Goal: Task Accomplishment & Management: Manage account settings

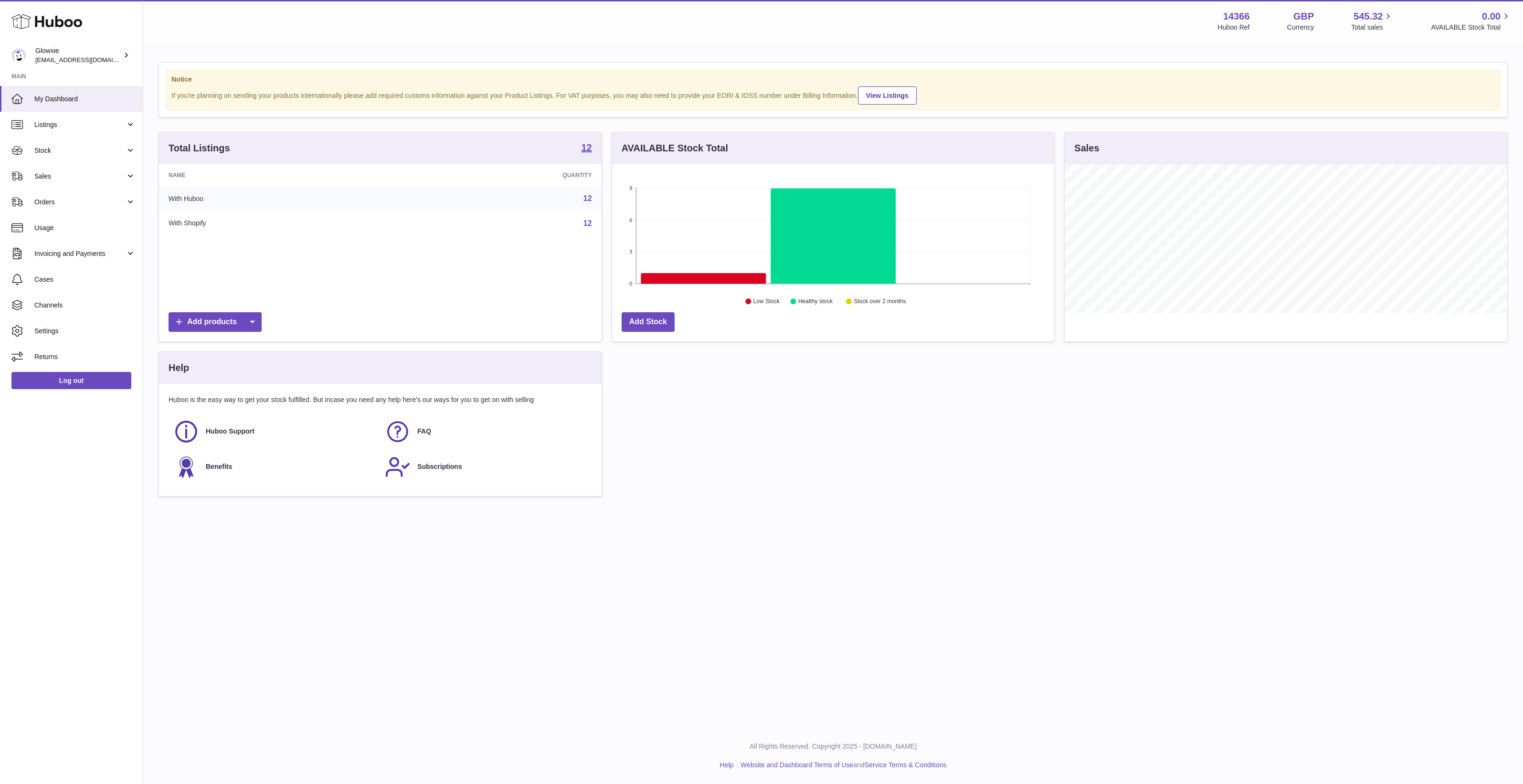
scroll to position [149, 442]
click at [89, 122] on span "Listings" at bounding box center [80, 125] width 91 height 9
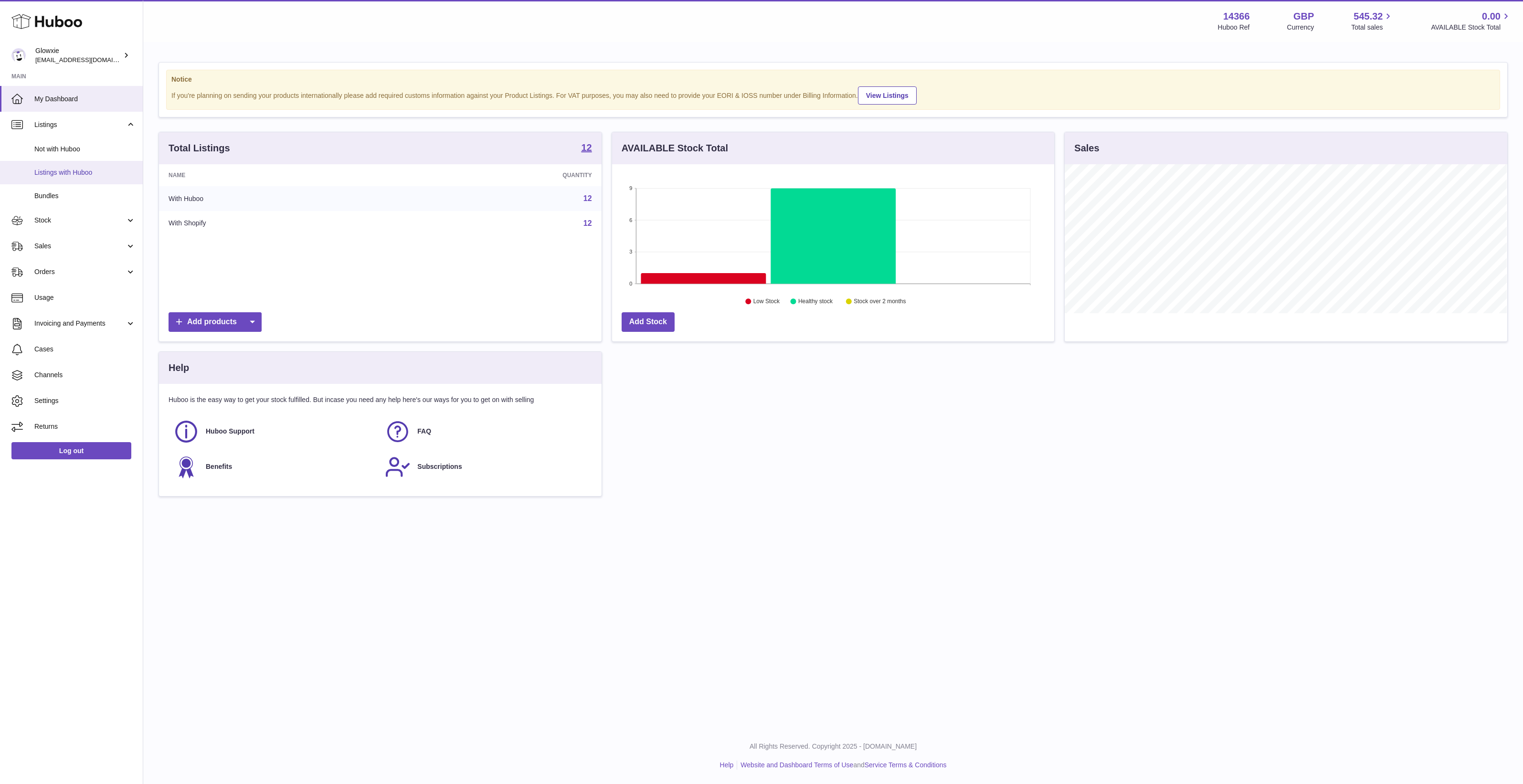
click at [85, 169] on span "Listings with Huboo" at bounding box center [85, 173] width 101 height 9
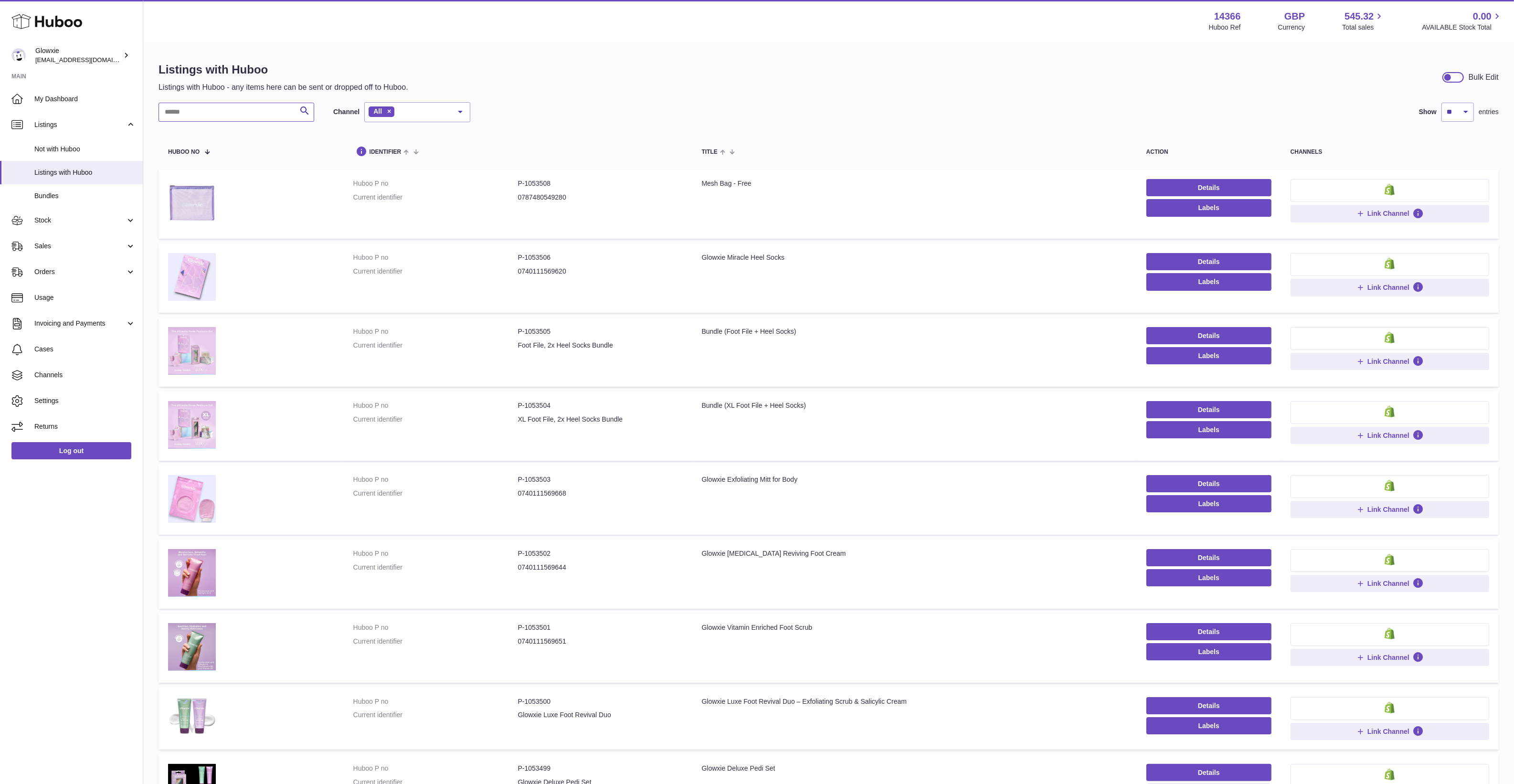
click at [231, 118] on input "text" at bounding box center [237, 112] width 156 height 19
type input "***"
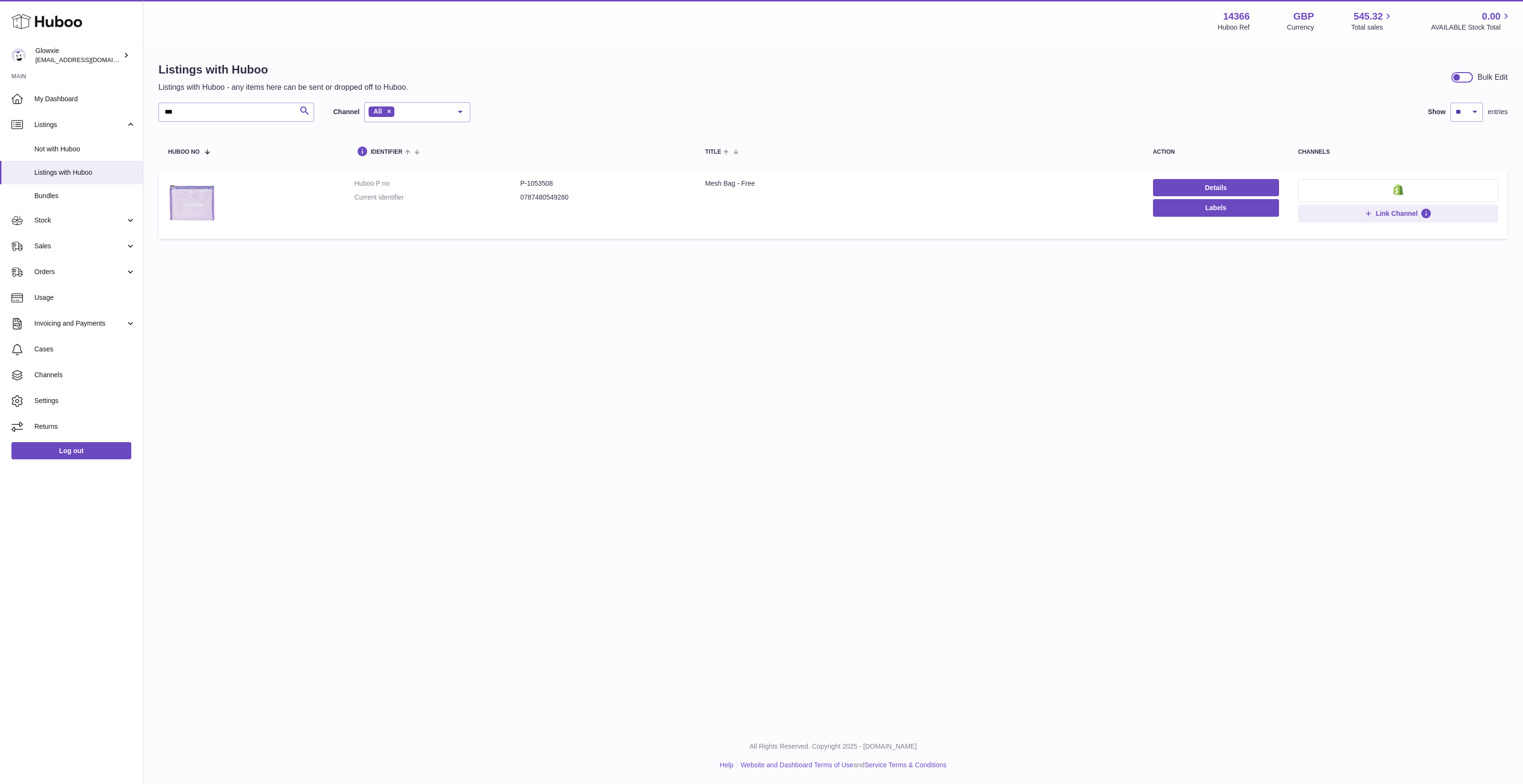
click at [371, 414] on div "Menu Huboo 14366 Huboo Ref GBP Currency 545.32 Total sales 0.00 AVAILABLE Stock…" at bounding box center [833, 364] width 1380 height 728
click at [81, 151] on span "Not with Huboo" at bounding box center [85, 149] width 101 height 9
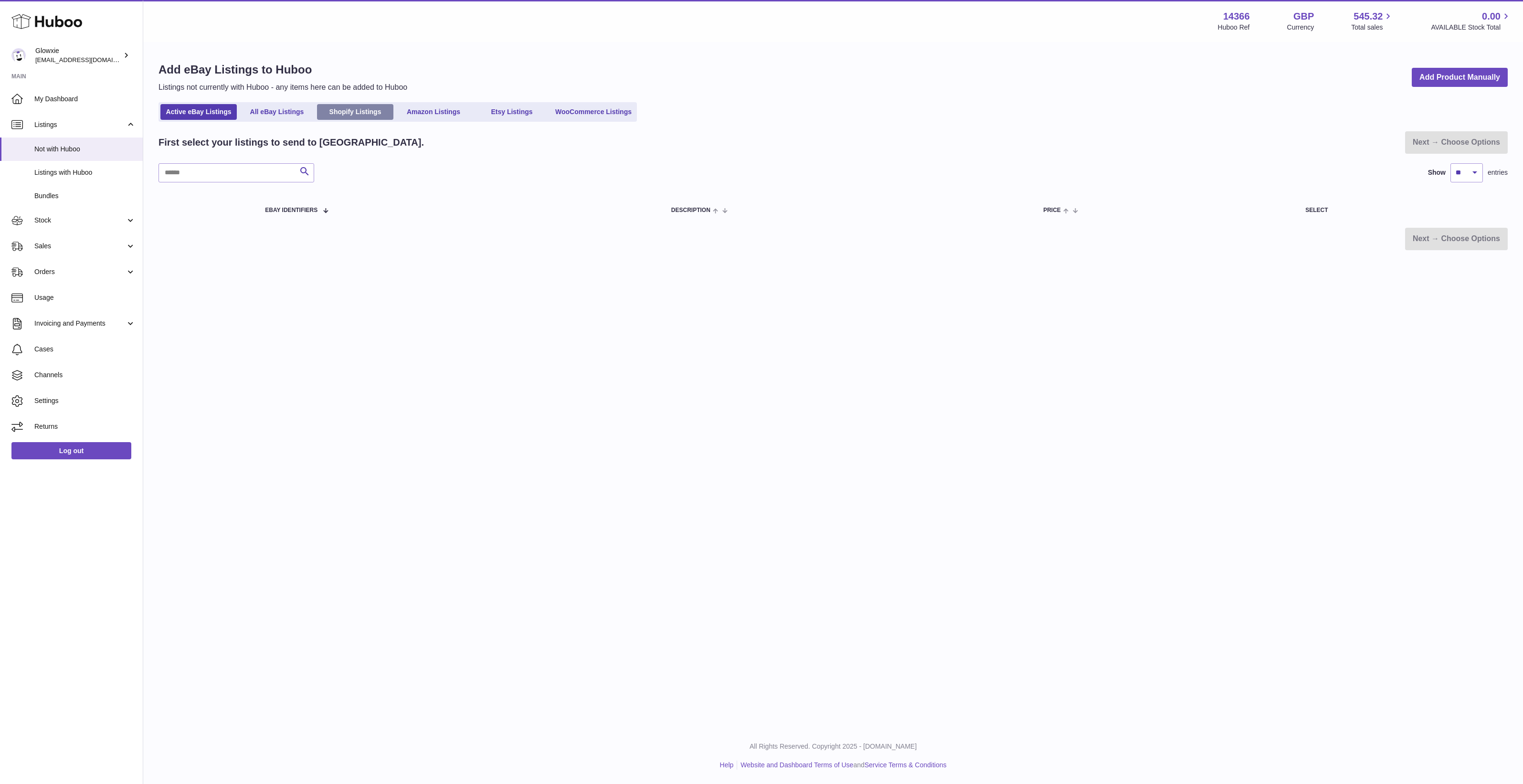
click at [375, 117] on link "Shopify Listings" at bounding box center [355, 112] width 77 height 16
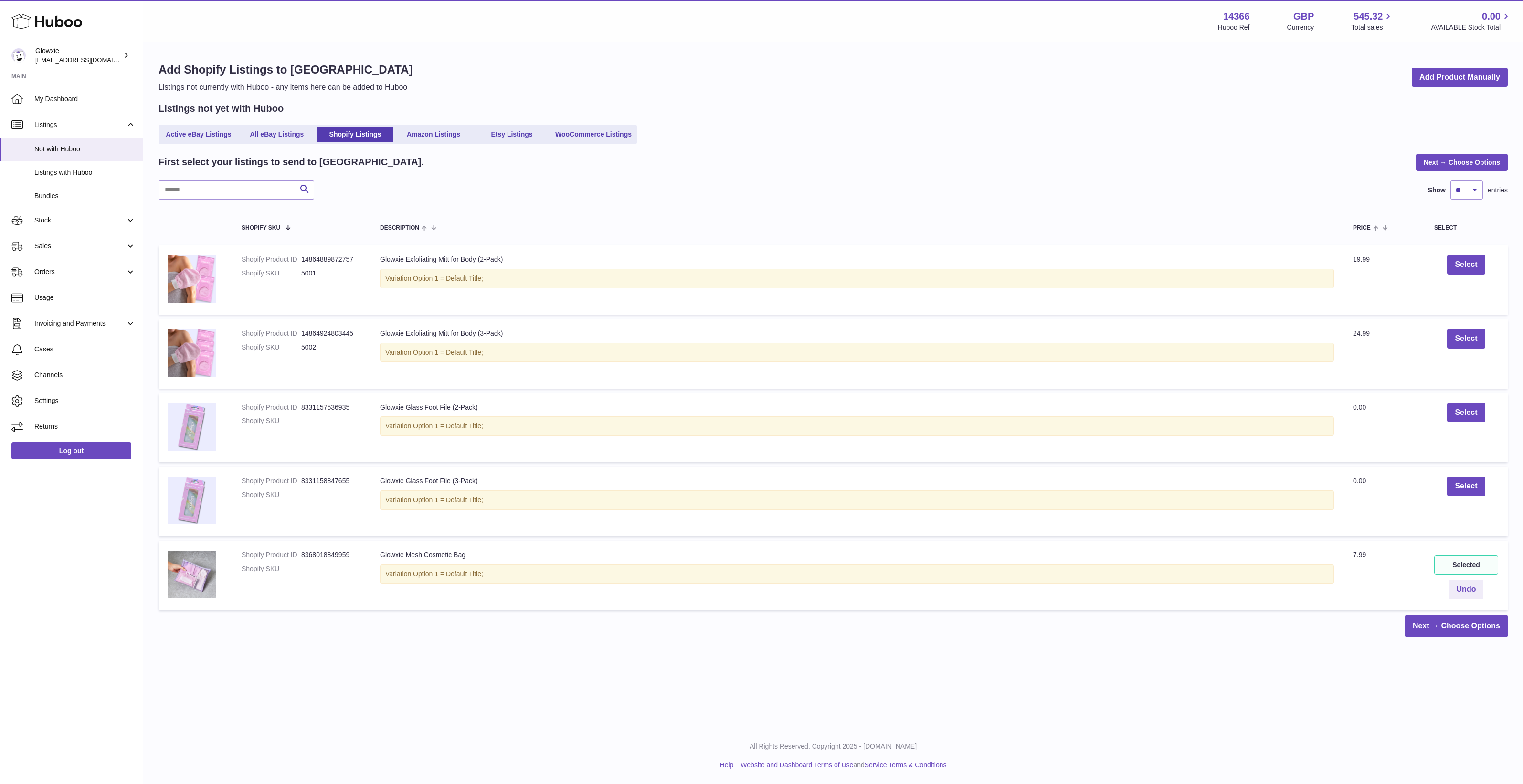
click at [324, 679] on div "Menu Huboo 14366 Huboo Ref GBP Currency 545.32 Total sales 0.00 AVAILABLE Stock…" at bounding box center [833, 364] width 1380 height 728
click at [98, 163] on link "Listings with Huboo" at bounding box center [71, 172] width 143 height 23
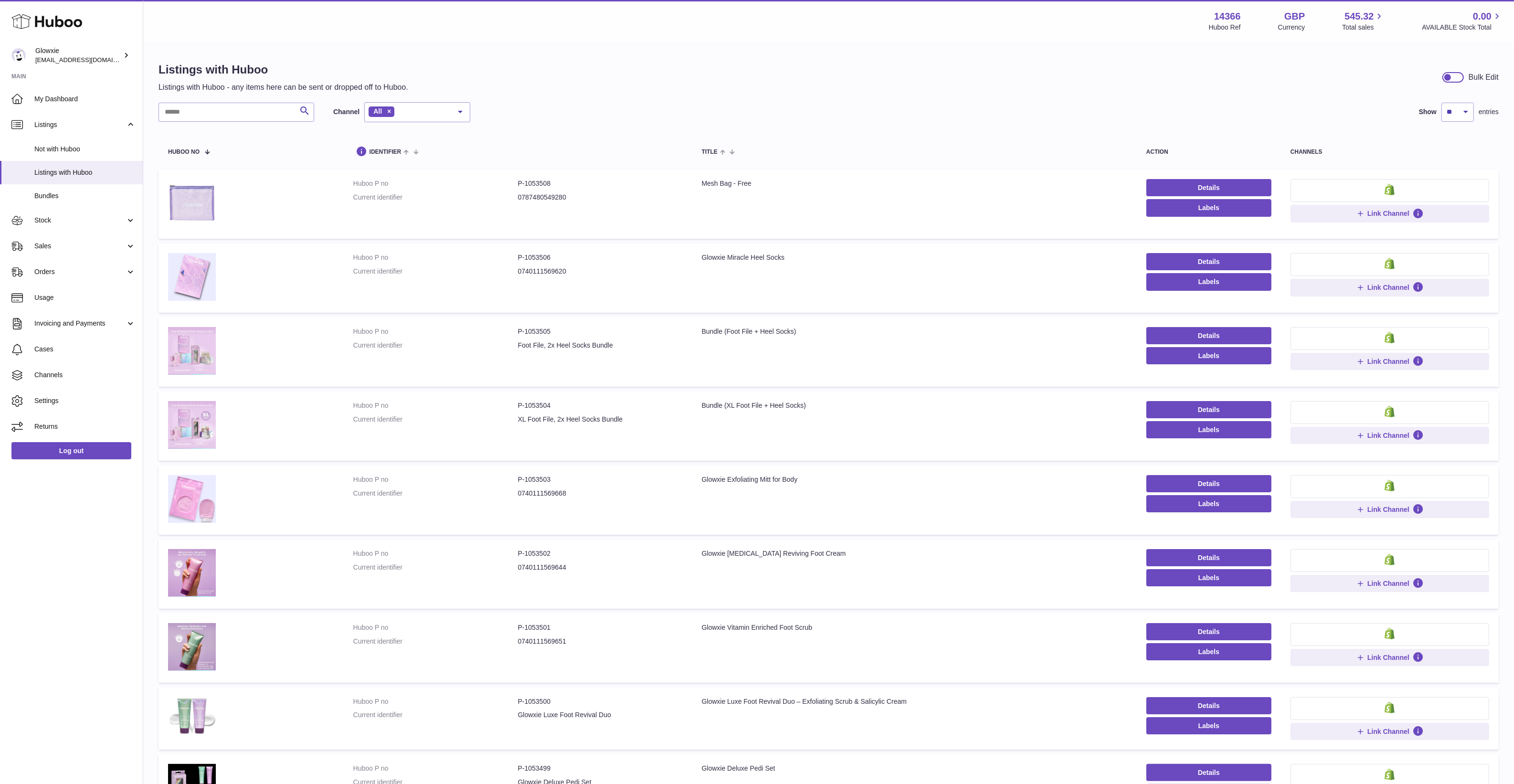
click at [534, 178] on td "Huboo P no P-1053508 Current identifier 0787480549280" at bounding box center [518, 204] width 348 height 69
copy dd "1053508"
click at [75, 145] on span "Not with Huboo" at bounding box center [85, 149] width 101 height 9
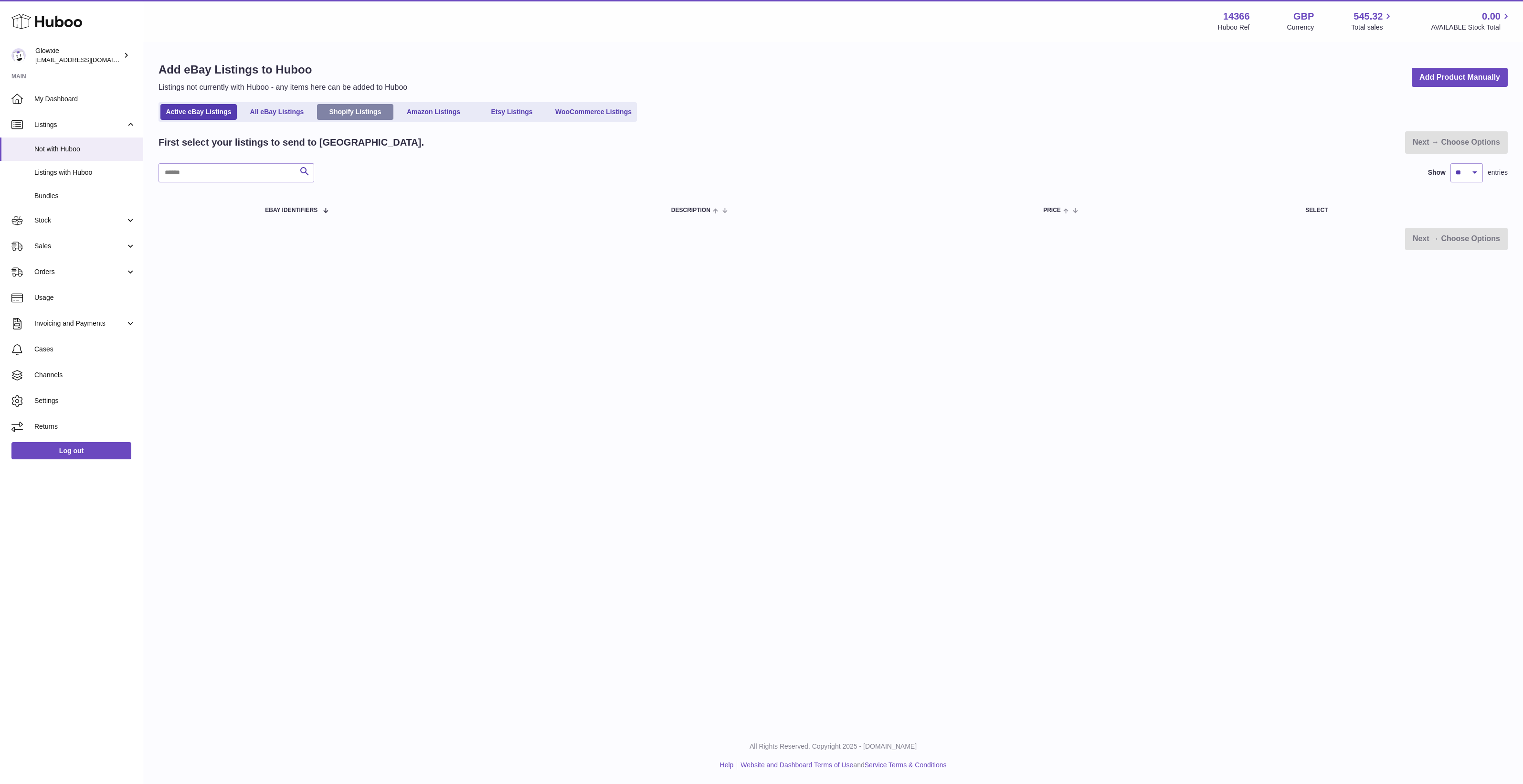
click at [359, 107] on link "Shopify Listings" at bounding box center [355, 112] width 77 height 16
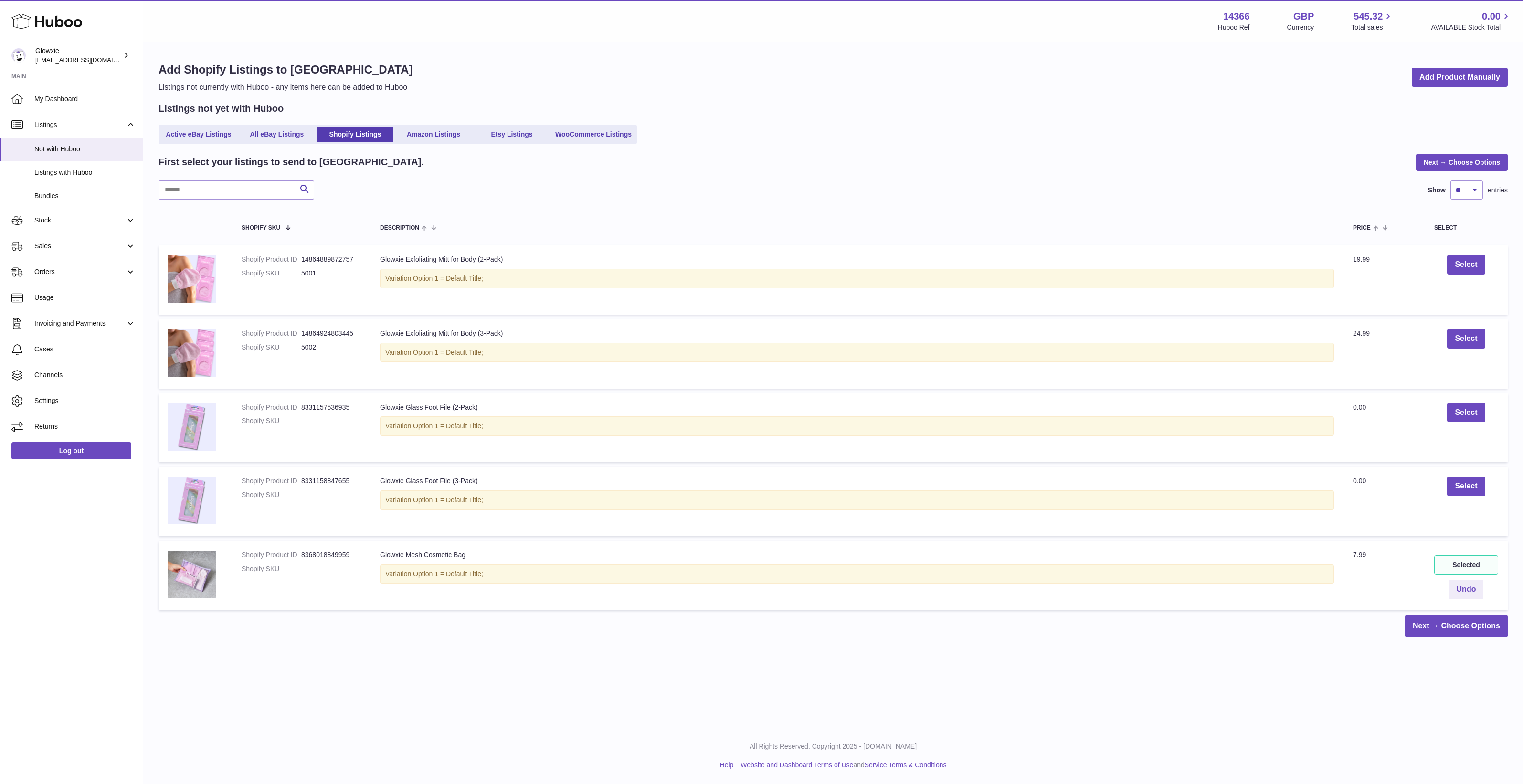
click at [237, 176] on div "First select your listings to send to [GEOGRAPHIC_DATA]. Next → Choose Options …" at bounding box center [833, 395] width 1349 height 484
click at [237, 195] on input "text" at bounding box center [237, 190] width 156 height 19
type input "***"
